Goal: Information Seeking & Learning: Learn about a topic

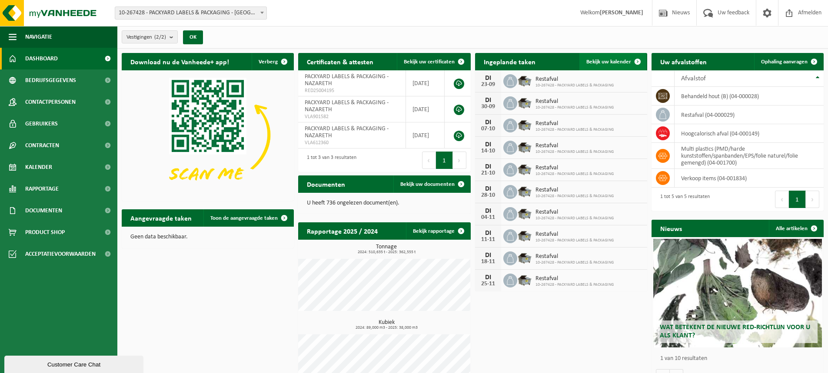
click at [623, 61] on span "Bekijk uw kalender" at bounding box center [608, 62] width 45 height 6
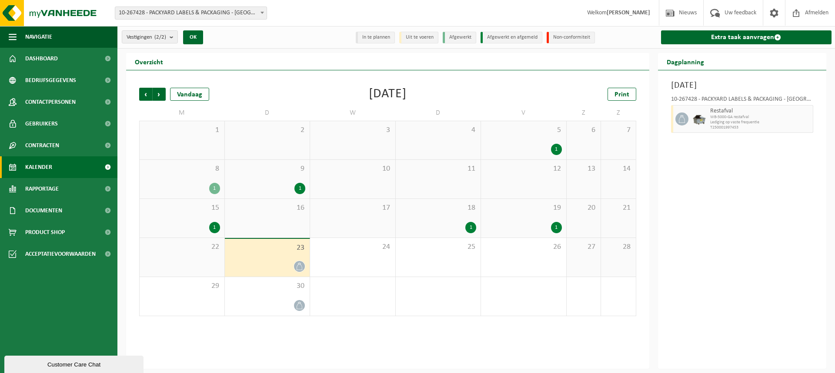
click at [301, 188] on div "1" at bounding box center [299, 188] width 11 height 11
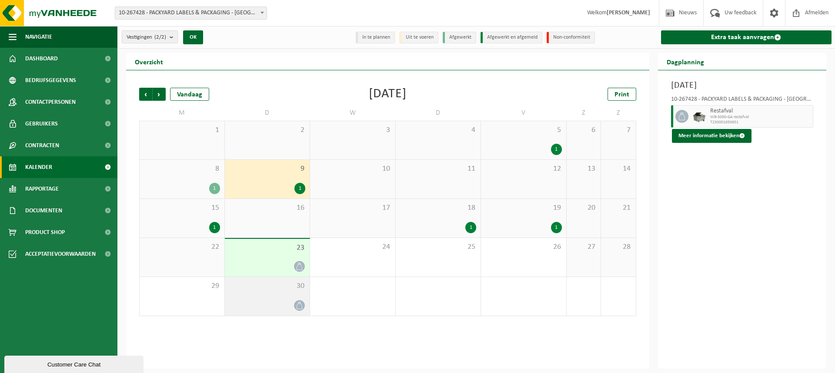
click at [299, 306] on icon at bounding box center [299, 305] width 7 height 7
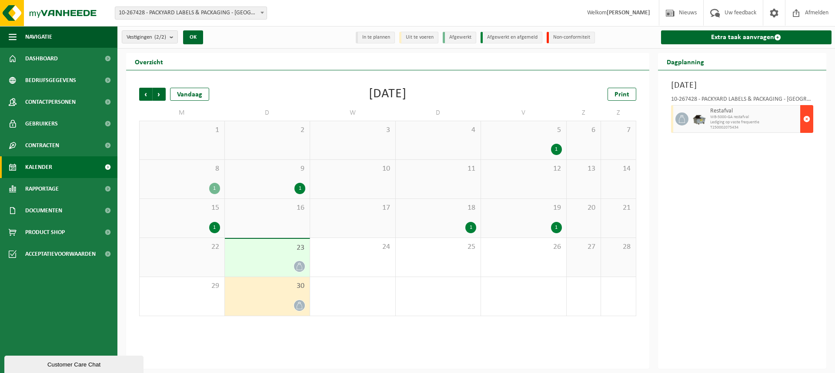
click at [808, 118] on span "button" at bounding box center [806, 118] width 7 height 17
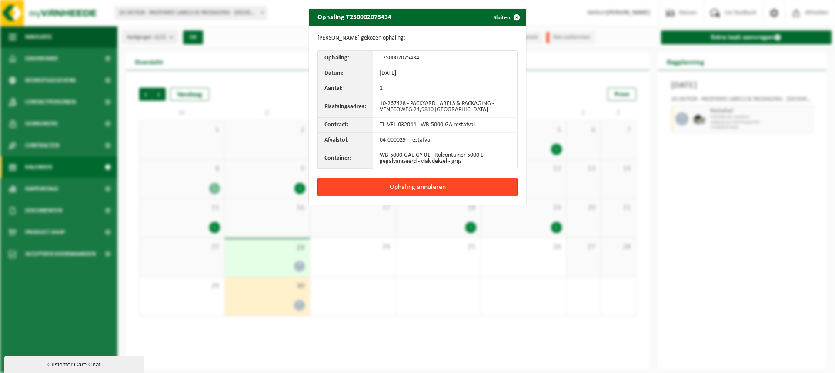
click at [423, 186] on button "Ophaling annuleren" at bounding box center [417, 187] width 200 height 18
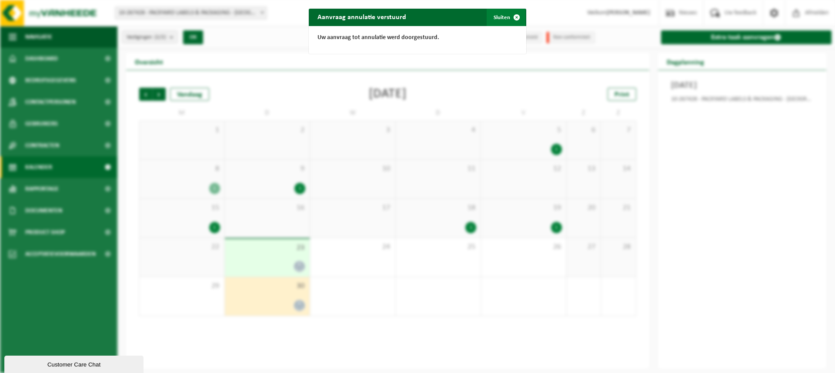
click at [498, 19] on button "Sluiten" at bounding box center [505, 17] width 39 height 17
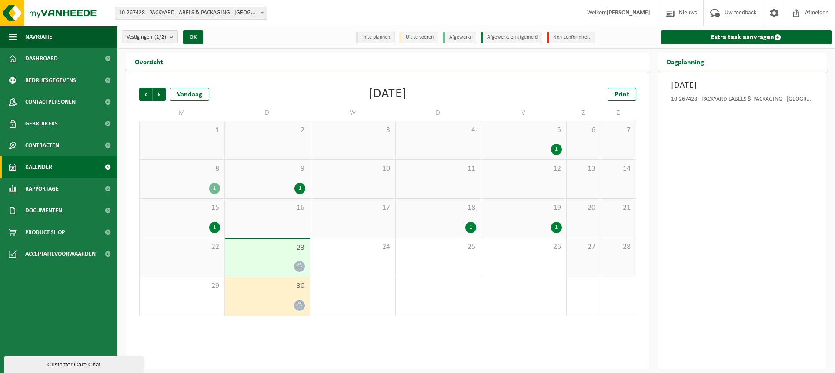
click at [469, 228] on div "1" at bounding box center [470, 227] width 11 height 11
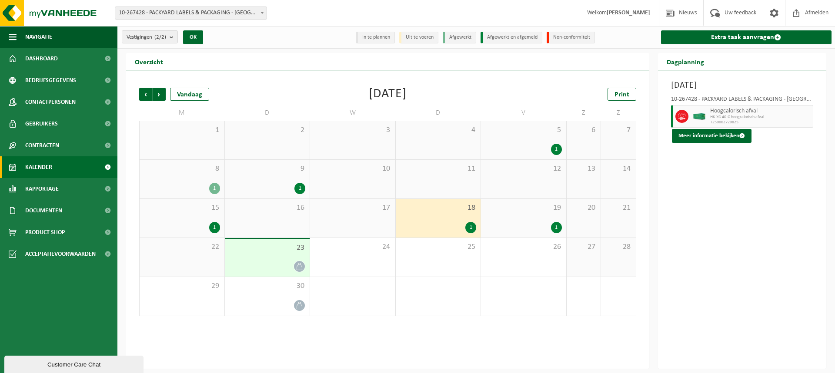
click at [557, 228] on div "1" at bounding box center [556, 227] width 11 height 11
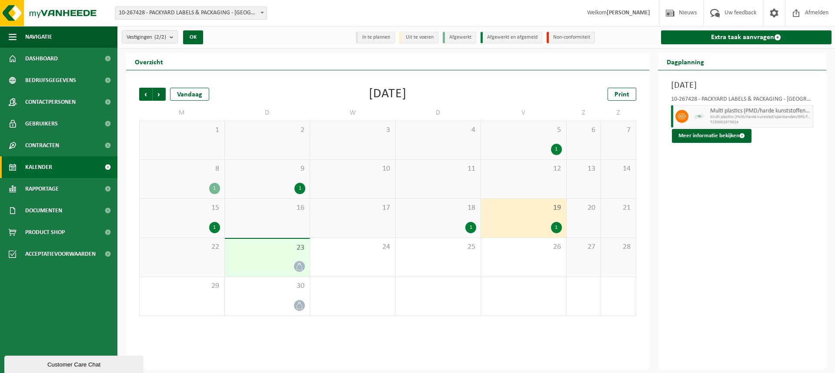
click at [215, 226] on div "1" at bounding box center [214, 227] width 11 height 11
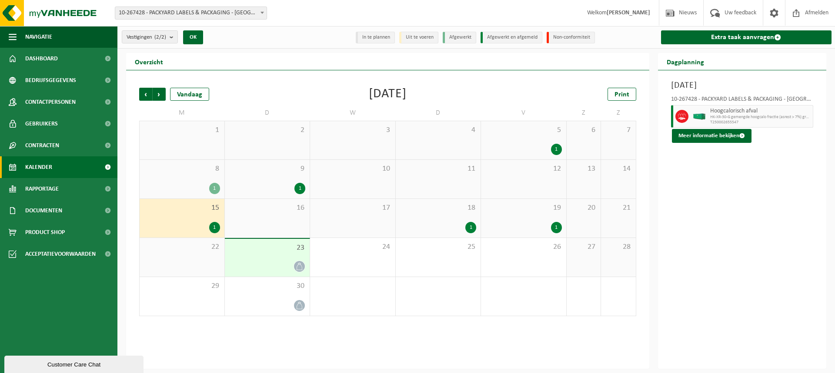
click at [214, 188] on div "1" at bounding box center [214, 188] width 11 height 11
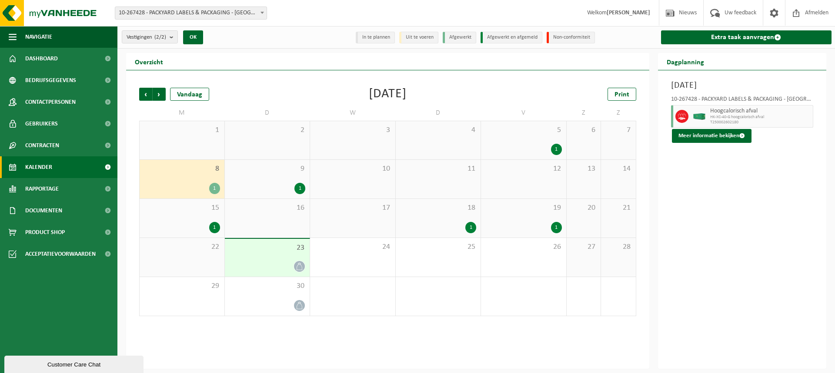
click at [215, 227] on div "1" at bounding box center [214, 227] width 11 height 11
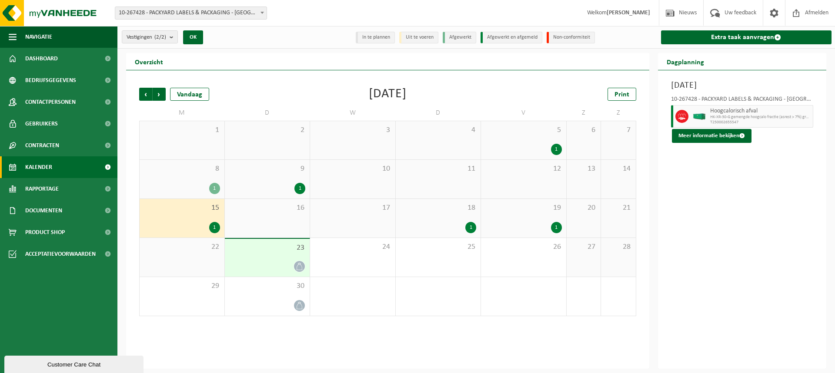
click at [215, 188] on div "1" at bounding box center [214, 188] width 11 height 11
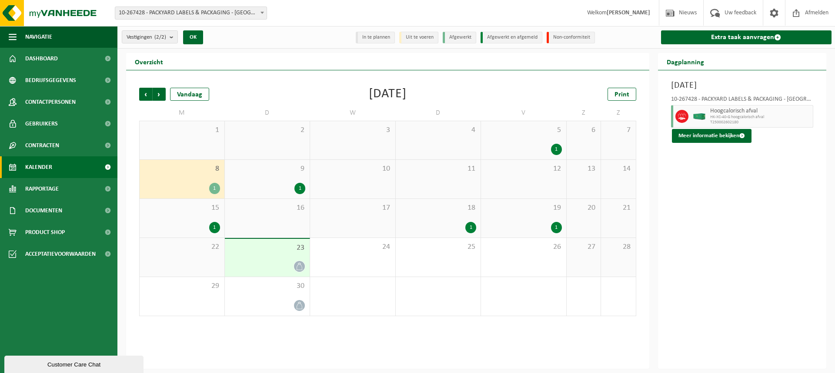
click at [298, 186] on div "1" at bounding box center [299, 188] width 11 height 11
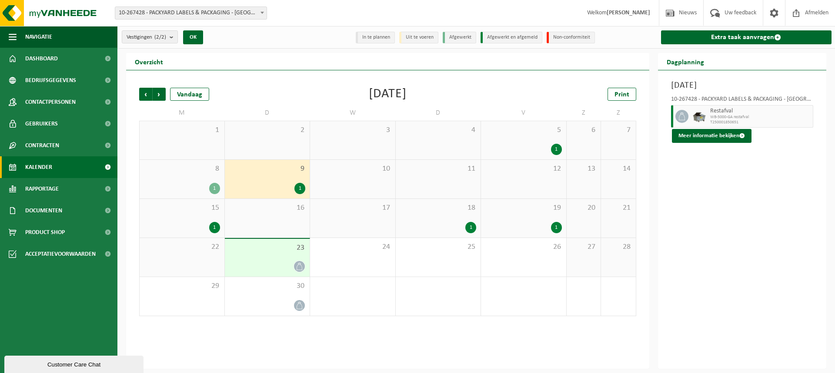
click at [298, 265] on icon at bounding box center [299, 266] width 7 height 7
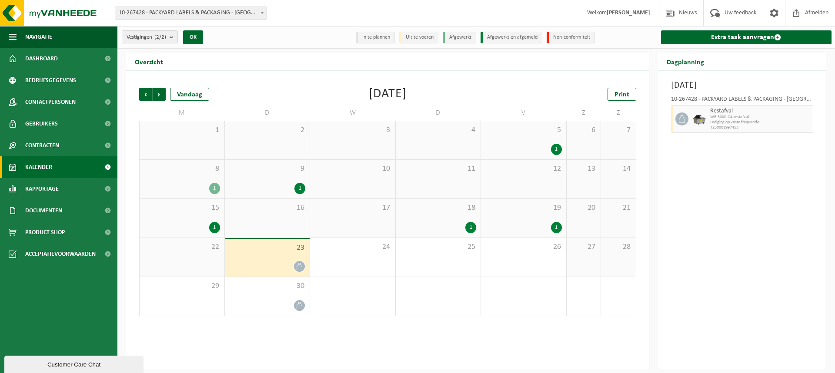
click at [469, 229] on div "1" at bounding box center [470, 227] width 11 height 11
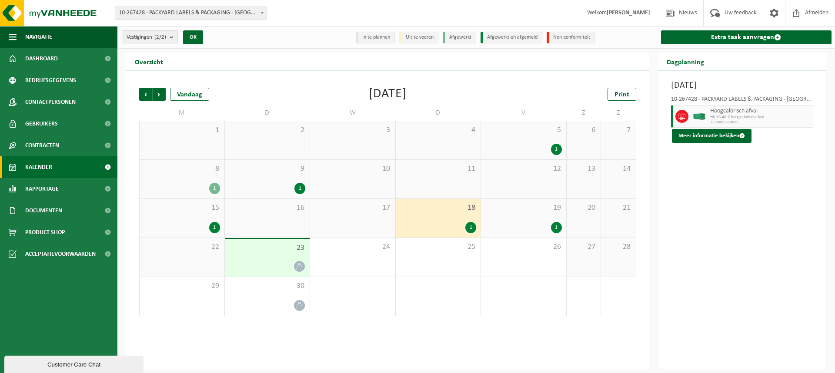
click at [554, 228] on div "1" at bounding box center [556, 227] width 11 height 11
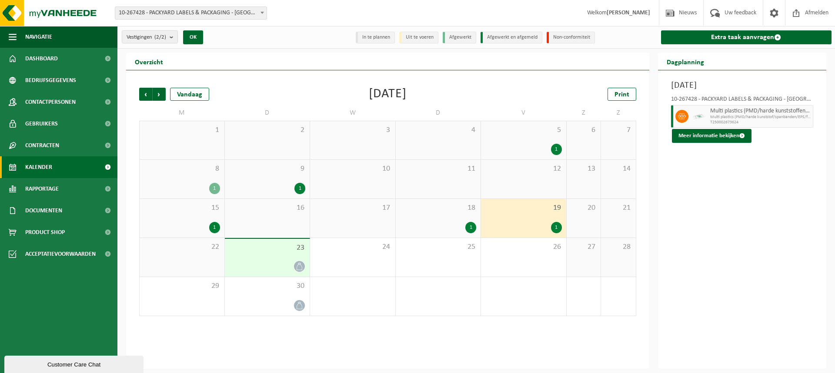
click at [300, 266] on icon at bounding box center [299, 266] width 7 height 7
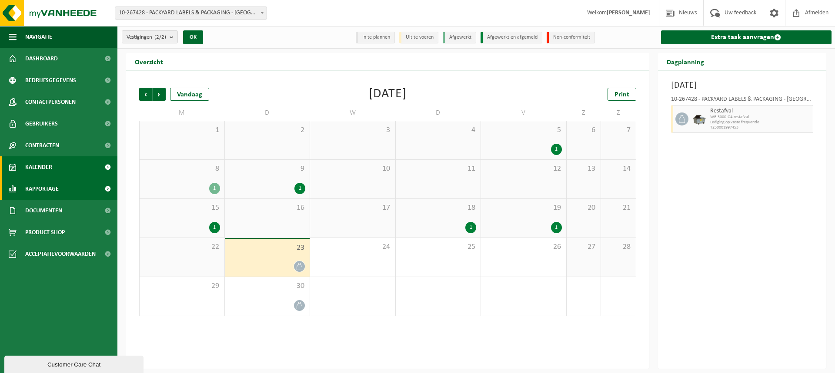
click at [39, 187] on span "Rapportage" at bounding box center [41, 189] width 33 height 22
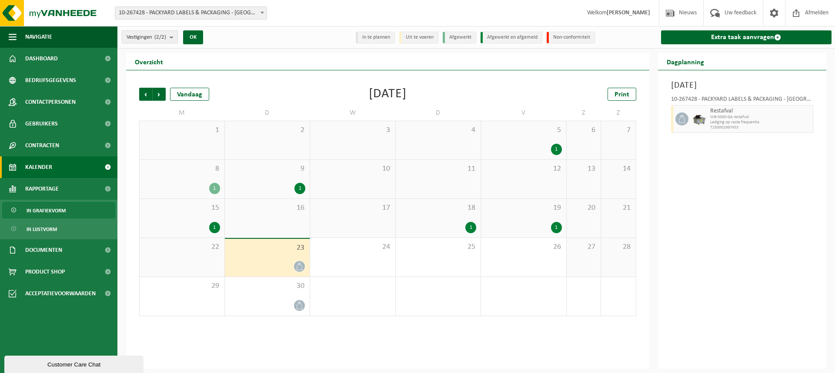
click at [62, 209] on span "In grafiekvorm" at bounding box center [46, 211] width 39 height 17
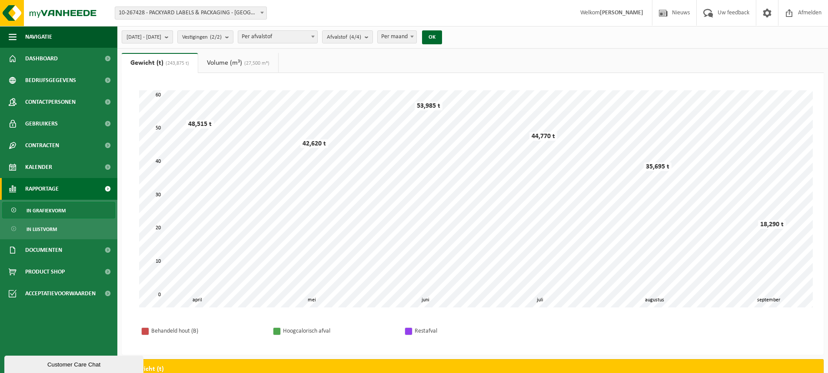
click at [173, 37] on b "submit" at bounding box center [169, 37] width 8 height 12
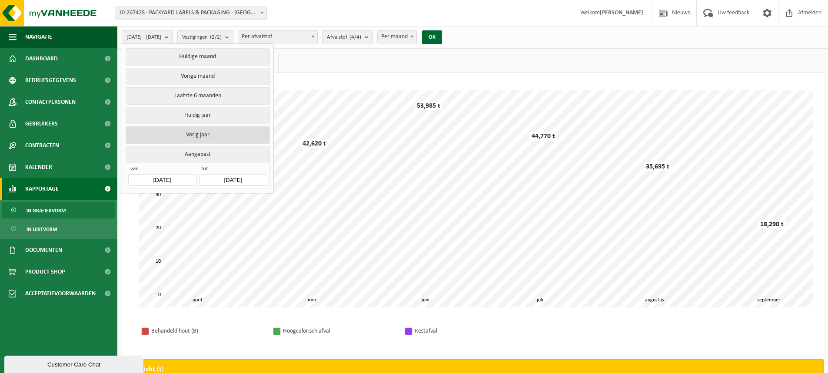
click at [192, 133] on button "Vorig jaar" at bounding box center [198, 135] width 144 height 17
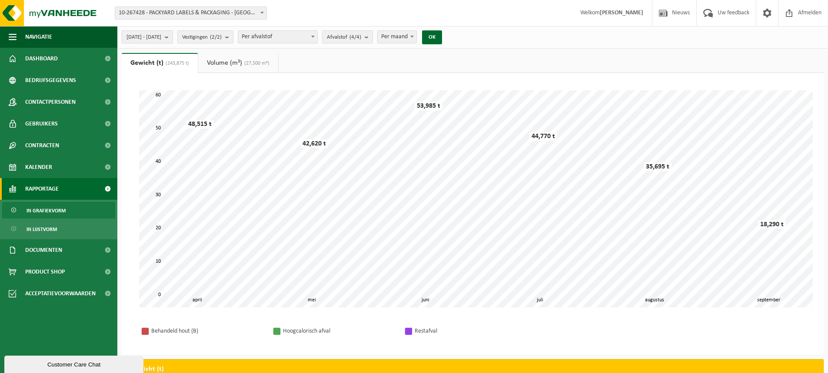
click at [173, 39] on b "submit" at bounding box center [169, 37] width 8 height 12
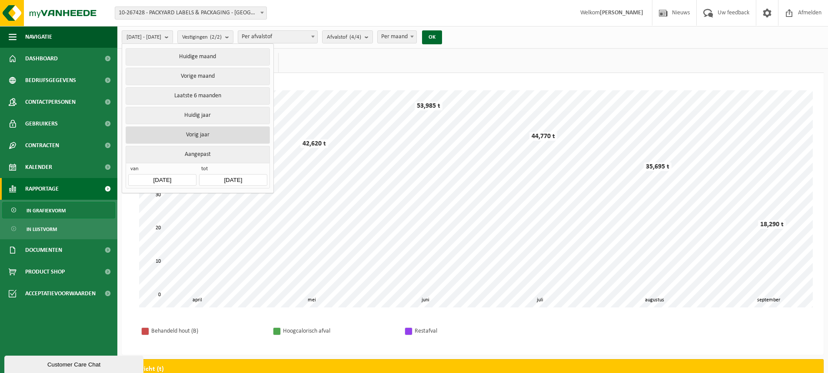
click at [200, 132] on button "Vorig jaar" at bounding box center [198, 135] width 144 height 17
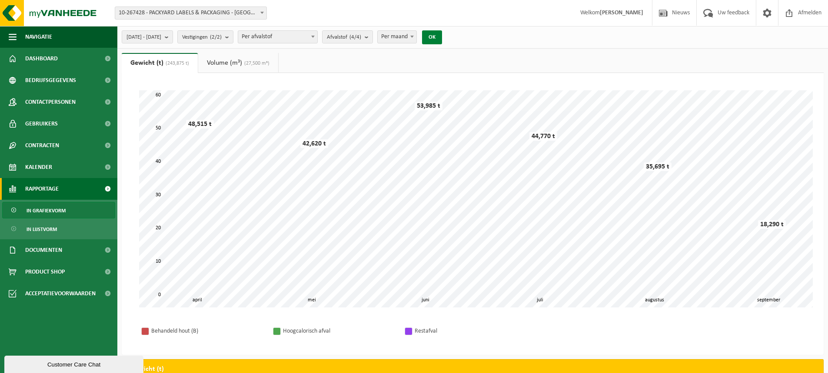
click at [442, 39] on button "OK" at bounding box center [432, 37] width 20 height 14
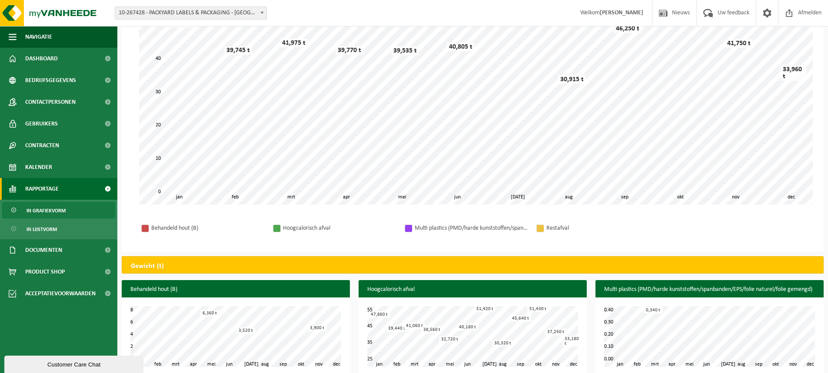
scroll to position [214, 0]
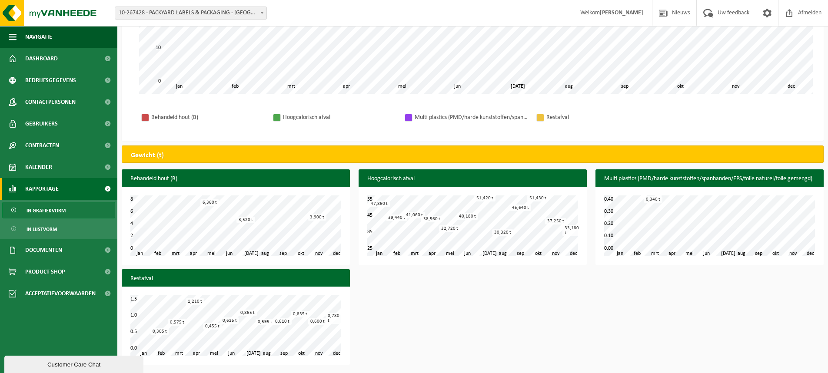
click at [359, 334] on div "Behandeld hout (B) feb mrt apr mei jun jul aug sep okt nov jan dec 0 8 2 4 6 6,…" at bounding box center [472, 270] width 711 height 200
click at [565, 133] on div "Even geduld. Door de grote hoeveelheid gegevens duurt het laden even. feb mrt a…" at bounding box center [473, 0] width 702 height 282
click at [565, 117] on div "Restafval" at bounding box center [602, 117] width 113 height 11
click at [537, 117] on div at bounding box center [540, 117] width 7 height 7
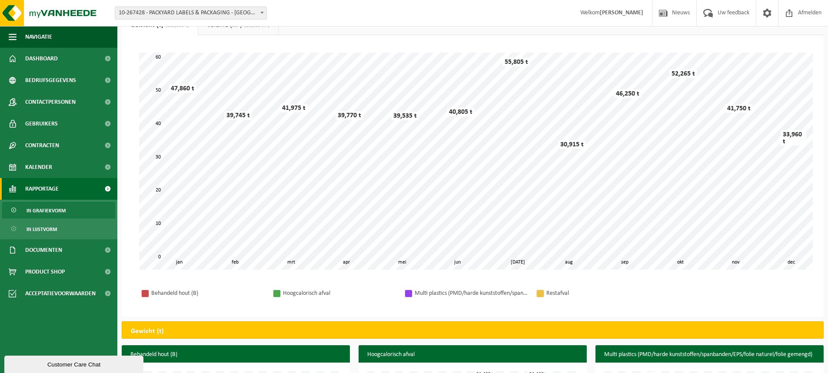
scroll to position [0, 0]
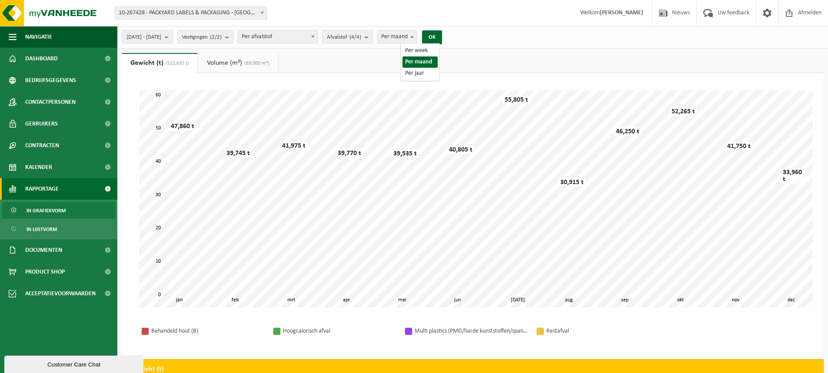
click at [416, 35] on span at bounding box center [412, 36] width 9 height 11
select select "3"
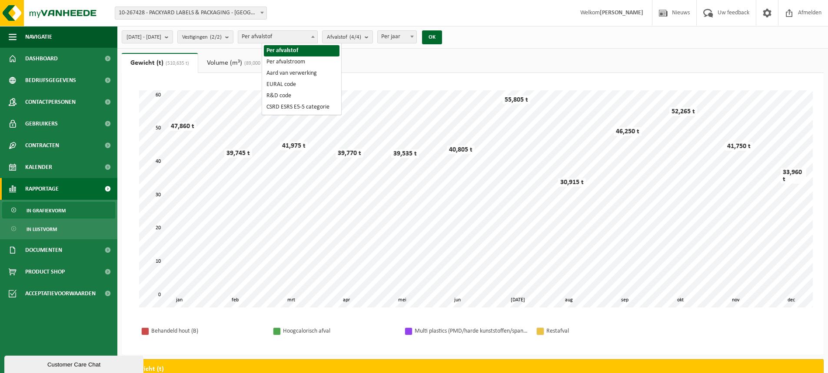
click at [315, 36] on b at bounding box center [312, 37] width 3 height 2
select select "2"
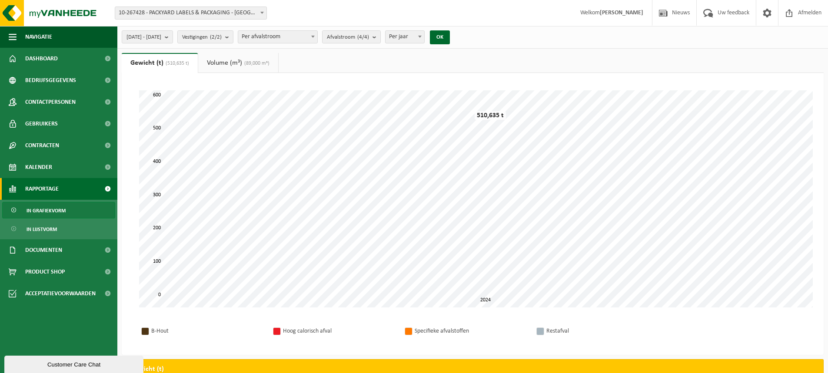
click at [419, 330] on div "Specifieke afvalstoffen" at bounding box center [471, 331] width 113 height 11
drag, startPoint x: 560, startPoint y: 333, endPoint x: 546, endPoint y: 332, distance: 13.5
click at [553, 333] on div "Restafval" at bounding box center [602, 331] width 113 height 11
click at [542, 332] on div at bounding box center [540, 331] width 7 height 7
click at [173, 37] on b "submit" at bounding box center [169, 37] width 8 height 12
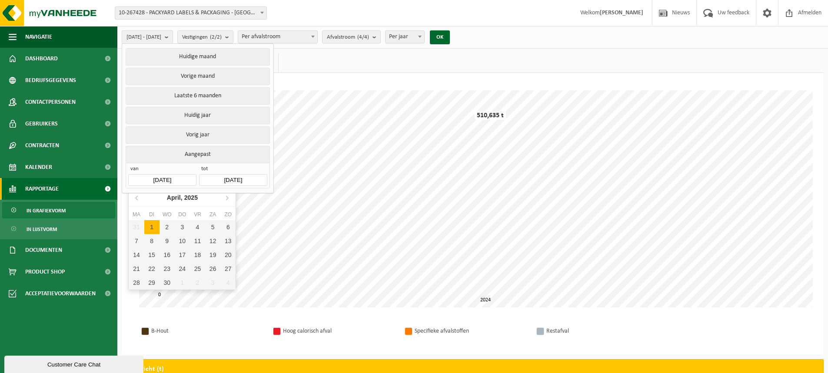
click at [157, 177] on input "2024-01-01" at bounding box center [162, 180] width 68 height 12
click at [136, 198] on icon at bounding box center [137, 198] width 2 height 4
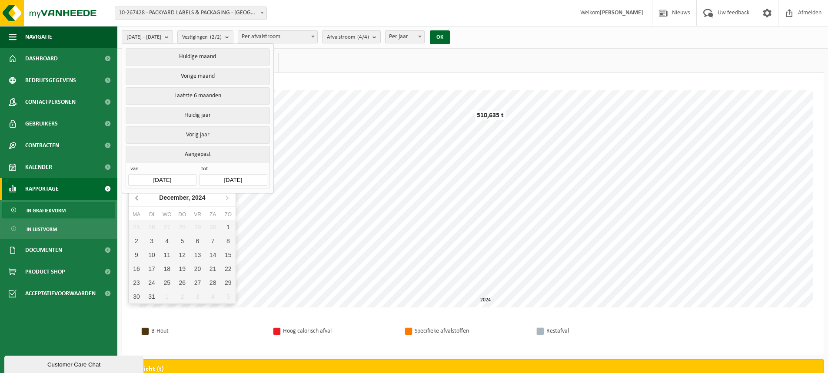
click at [136, 198] on icon at bounding box center [137, 198] width 2 height 4
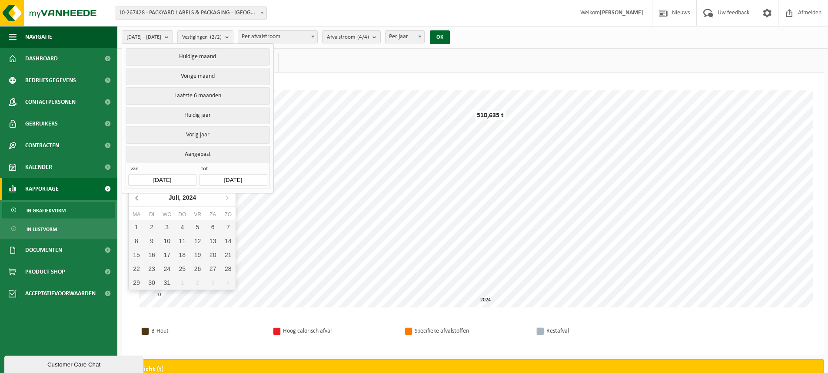
click at [136, 198] on icon at bounding box center [137, 198] width 2 height 4
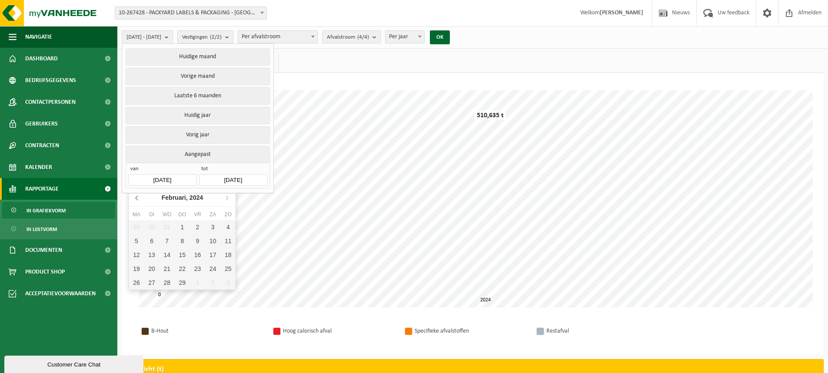
click at [136, 198] on icon at bounding box center [137, 198] width 2 height 4
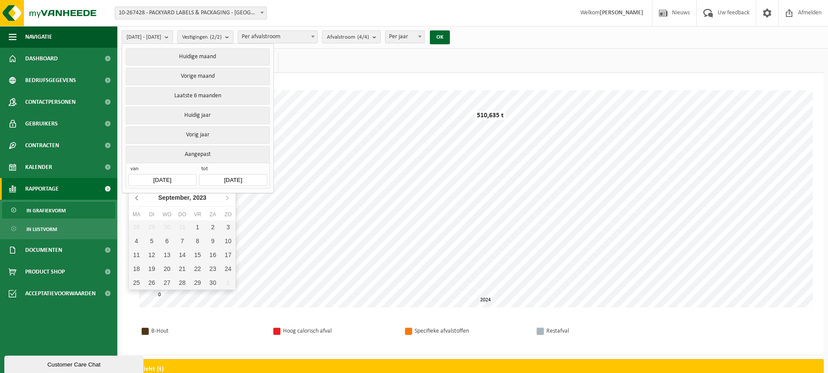
click at [136, 198] on icon at bounding box center [137, 198] width 2 height 4
click at [137, 198] on icon at bounding box center [137, 198] width 2 height 4
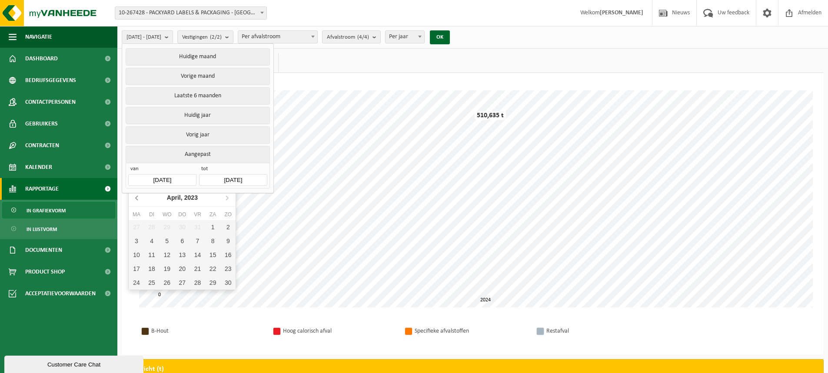
click at [137, 198] on icon at bounding box center [137, 198] width 2 height 4
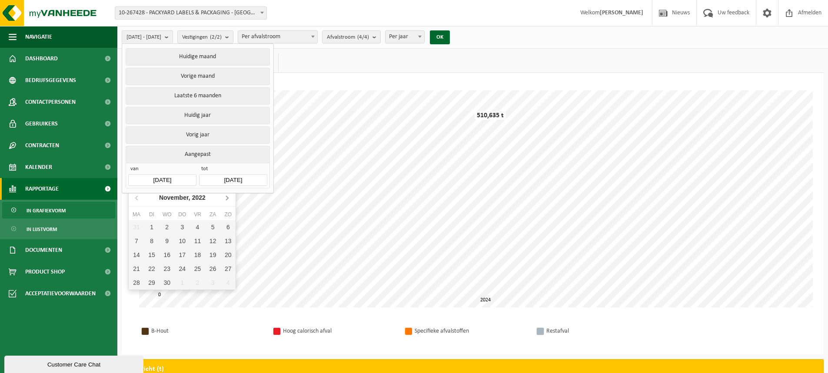
click at [227, 199] on icon at bounding box center [227, 198] width 14 height 14
click at [227, 226] on div "1" at bounding box center [227, 227] width 15 height 14
type input "2023-01-01"
type input "2025-09-23"
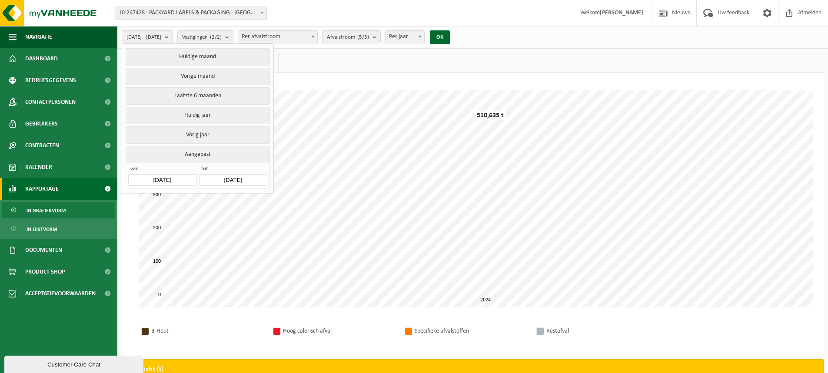
click at [243, 178] on input "2025-09-23" at bounding box center [233, 180] width 68 height 12
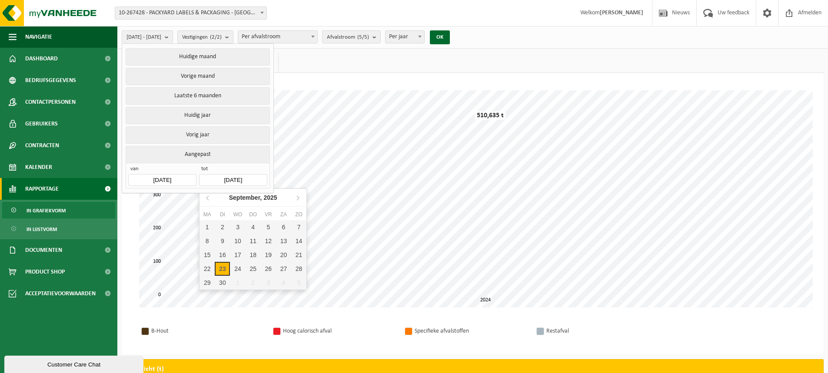
click at [220, 266] on div "23" at bounding box center [222, 269] width 15 height 14
type input "2023-01-01"
click at [224, 269] on div "23" at bounding box center [222, 269] width 15 height 14
type input "2025-09-23"
type input "2023-01-01"
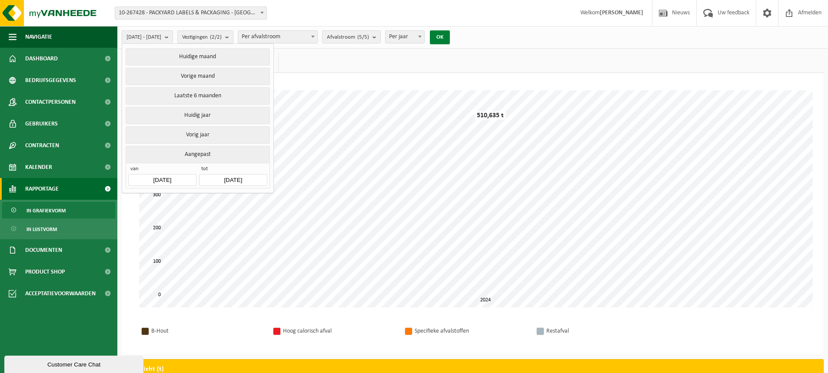
click at [450, 36] on button "OK" at bounding box center [440, 37] width 20 height 14
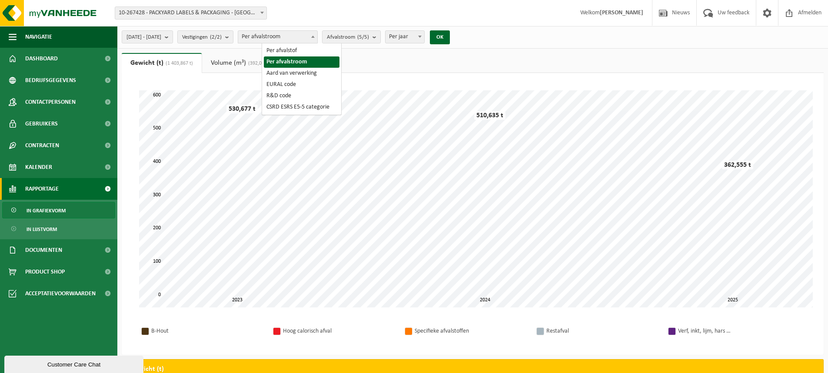
click at [315, 37] on b at bounding box center [312, 37] width 3 height 2
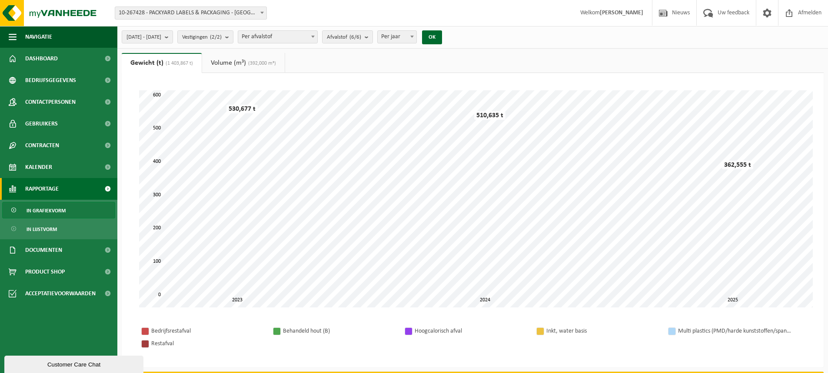
click at [317, 37] on span at bounding box center [313, 36] width 9 height 11
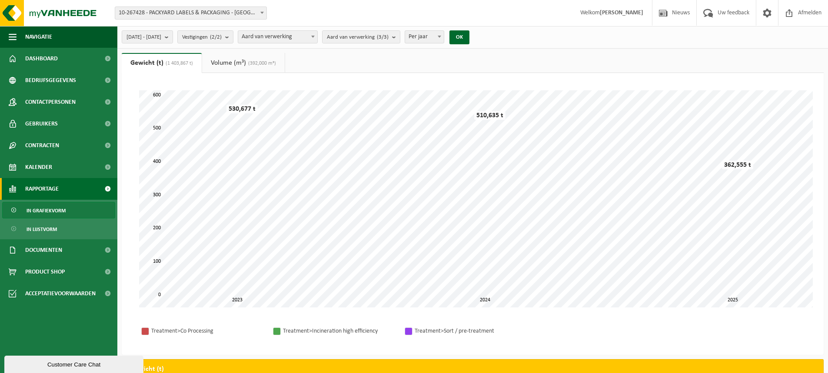
click at [315, 36] on b at bounding box center [312, 37] width 3 height 2
click at [317, 34] on span at bounding box center [313, 36] width 9 height 11
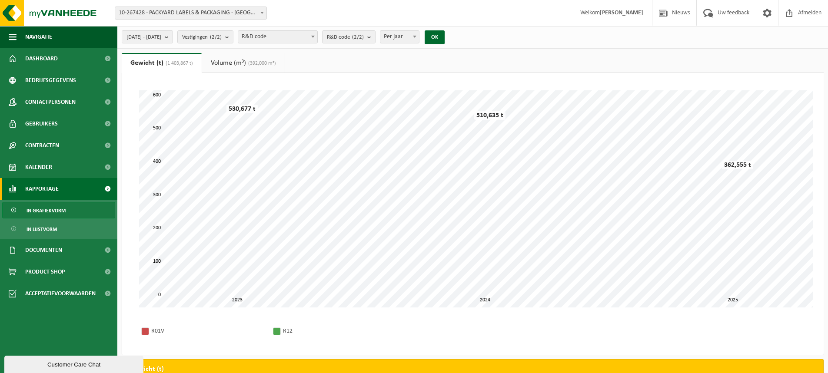
click at [315, 36] on b at bounding box center [312, 37] width 3 height 2
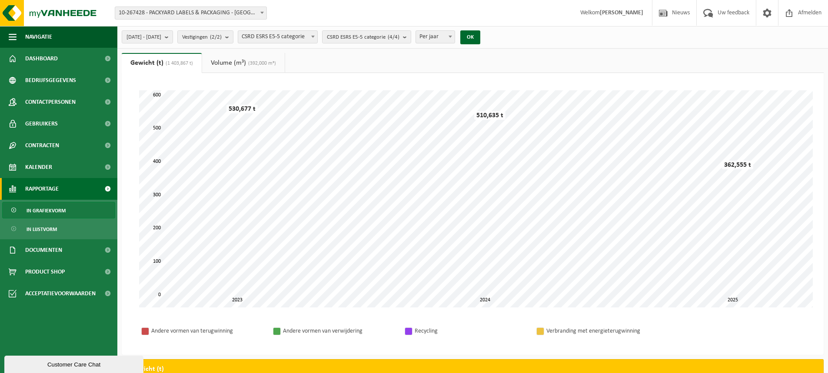
click at [317, 35] on span at bounding box center [313, 36] width 9 height 11
select select "1"
